Goal: Information Seeking & Learning: Learn about a topic

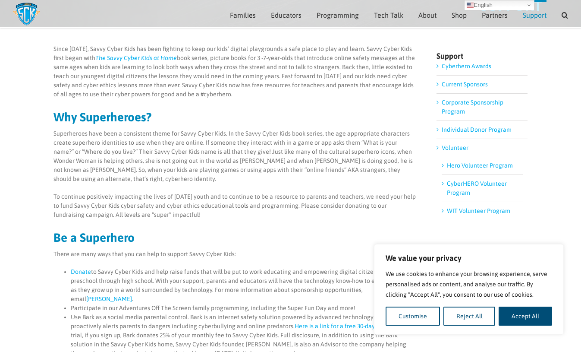
scroll to position [54, 0]
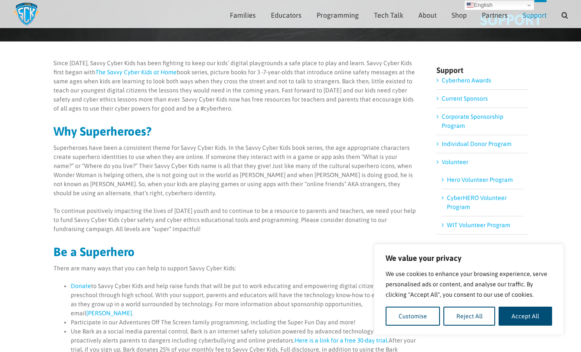
click at [463, 116] on link "Corporate Sponsorship Program" at bounding box center [473, 121] width 62 height 16
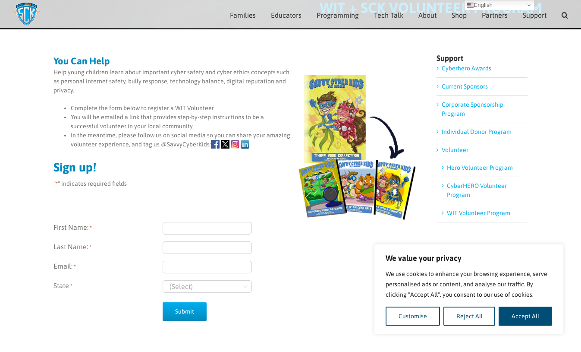
scroll to position [64, 0]
